Goal: Find specific page/section: Find specific page/section

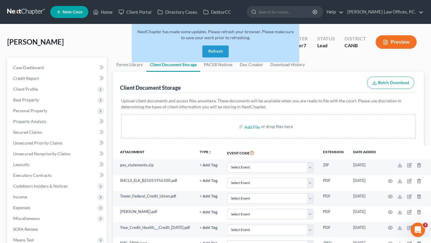
click at [223, 52] on button "Refresh" at bounding box center [215, 52] width 26 height 12
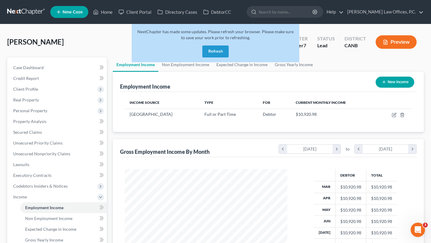
scroll to position [107, 174]
click at [208, 47] on button "Refresh" at bounding box center [215, 52] width 26 height 12
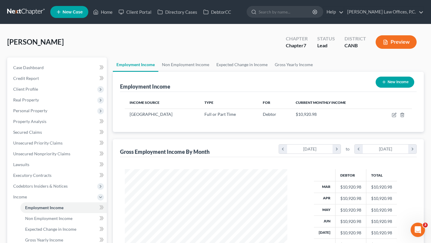
scroll to position [107, 174]
click at [96, 14] on icon at bounding box center [96, 12] width 4 height 4
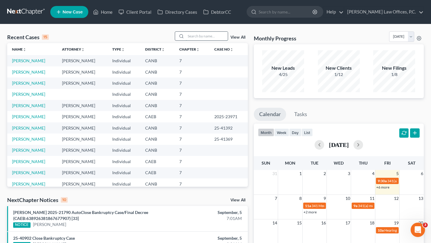
click at [206, 37] on input "search" at bounding box center [207, 36] width 42 height 9
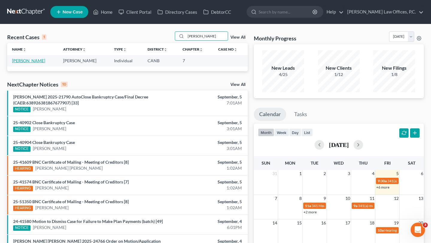
type input "uribe"
click at [30, 60] on link "Uribe, Ruben" at bounding box center [28, 60] width 33 height 5
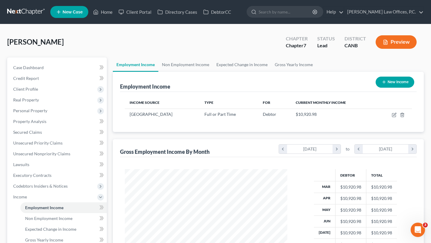
scroll to position [35, 0]
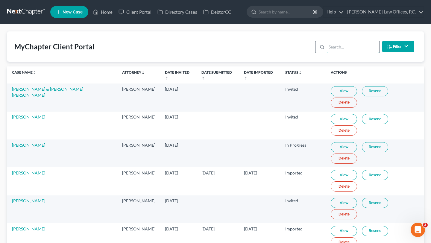
click at [334, 49] on input "search" at bounding box center [353, 46] width 53 height 11
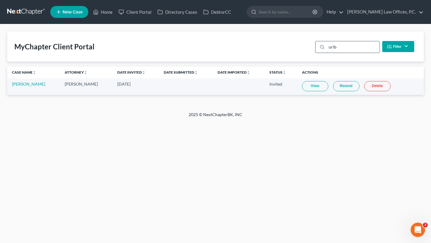
type input "uribe"
